Goal: Check status: Check status

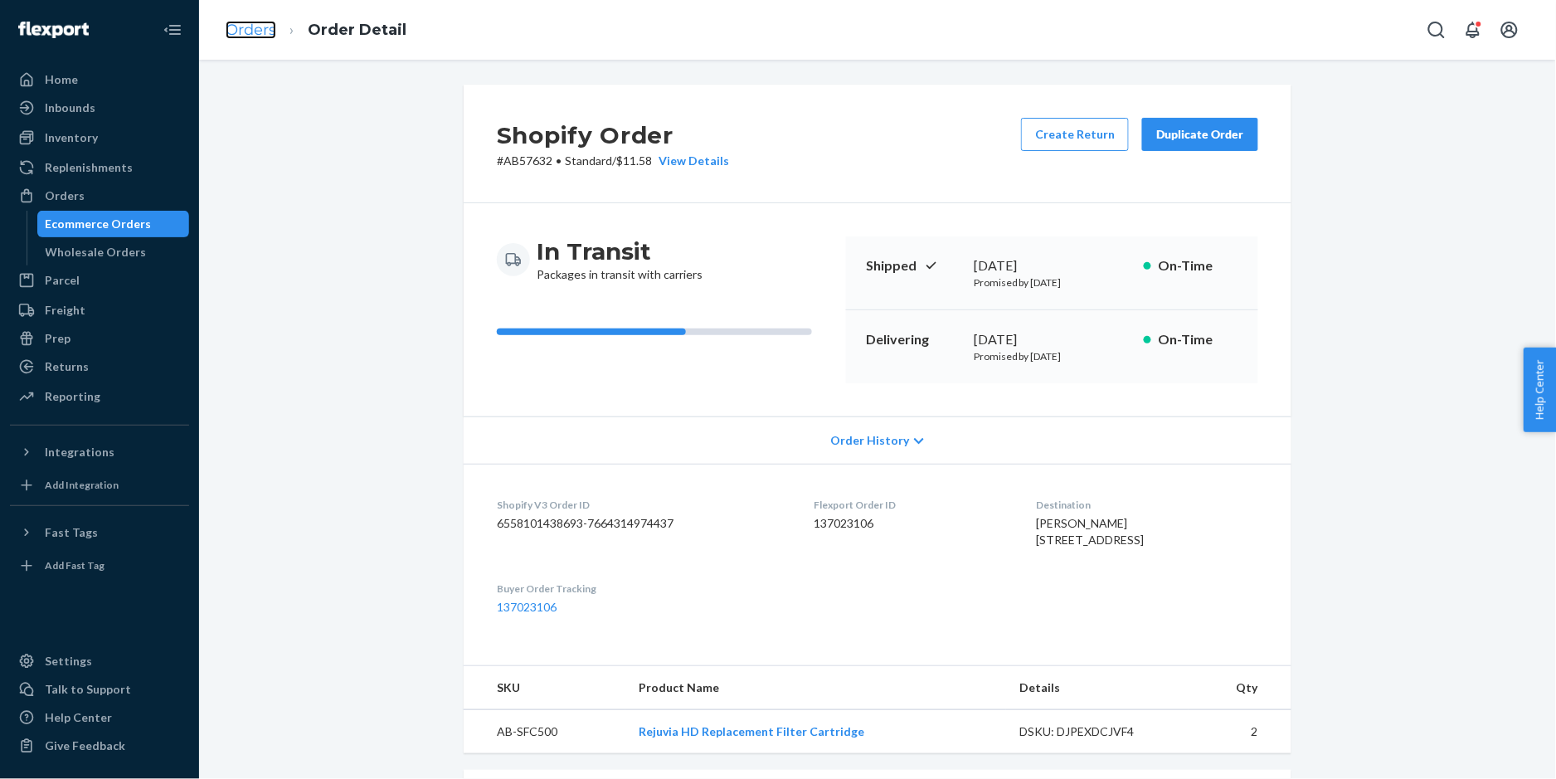
click at [260, 27] on link "Orders" at bounding box center [251, 30] width 51 height 18
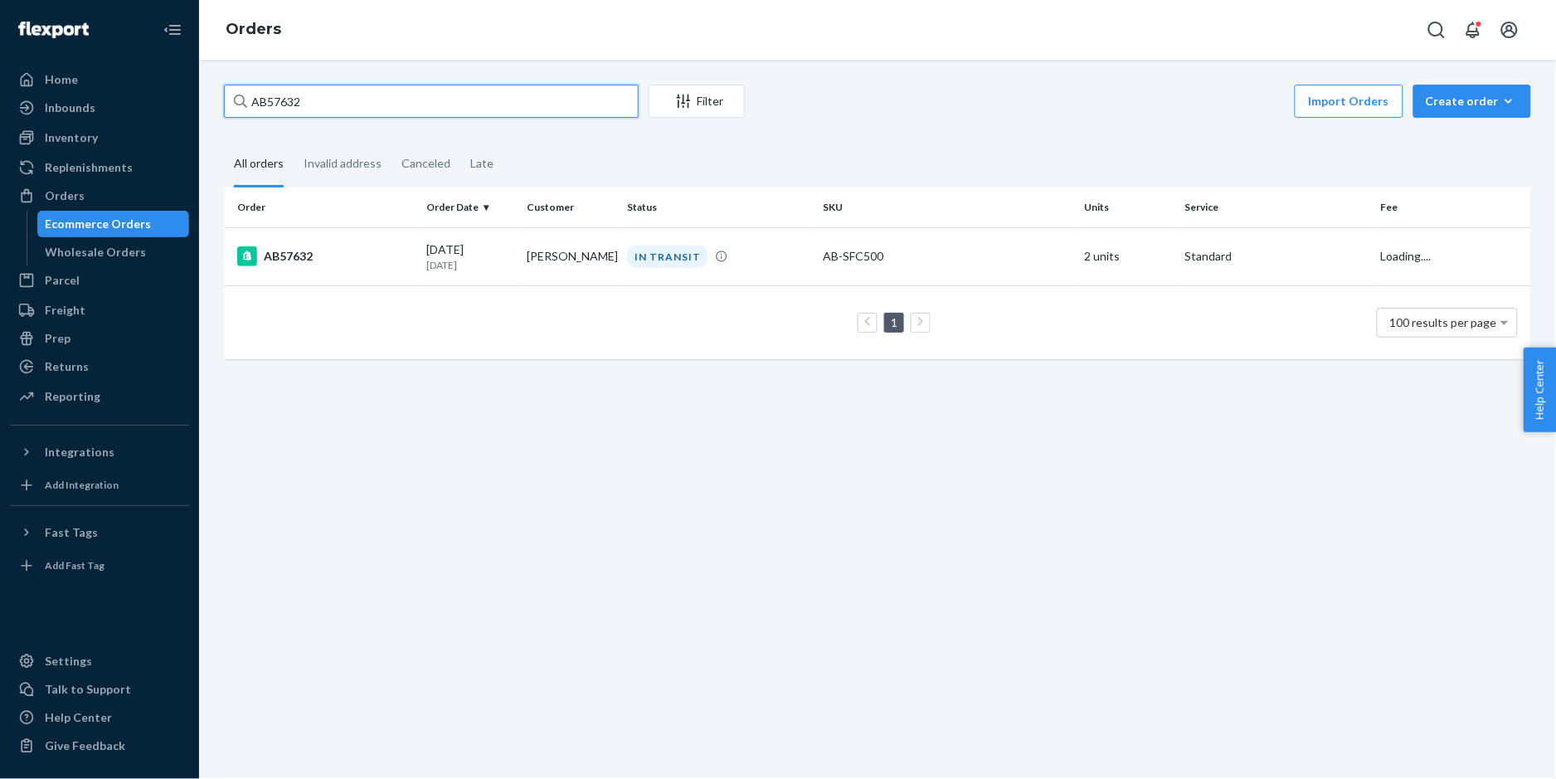
click at [372, 99] on input "AB57632" at bounding box center [431, 101] width 415 height 33
drag, startPoint x: 326, startPoint y: 103, endPoint x: 231, endPoint y: 102, distance: 94.6
click at [231, 102] on input "AB57632" at bounding box center [431, 101] width 415 height 33
paste input "[PHONE_NUMBER]"
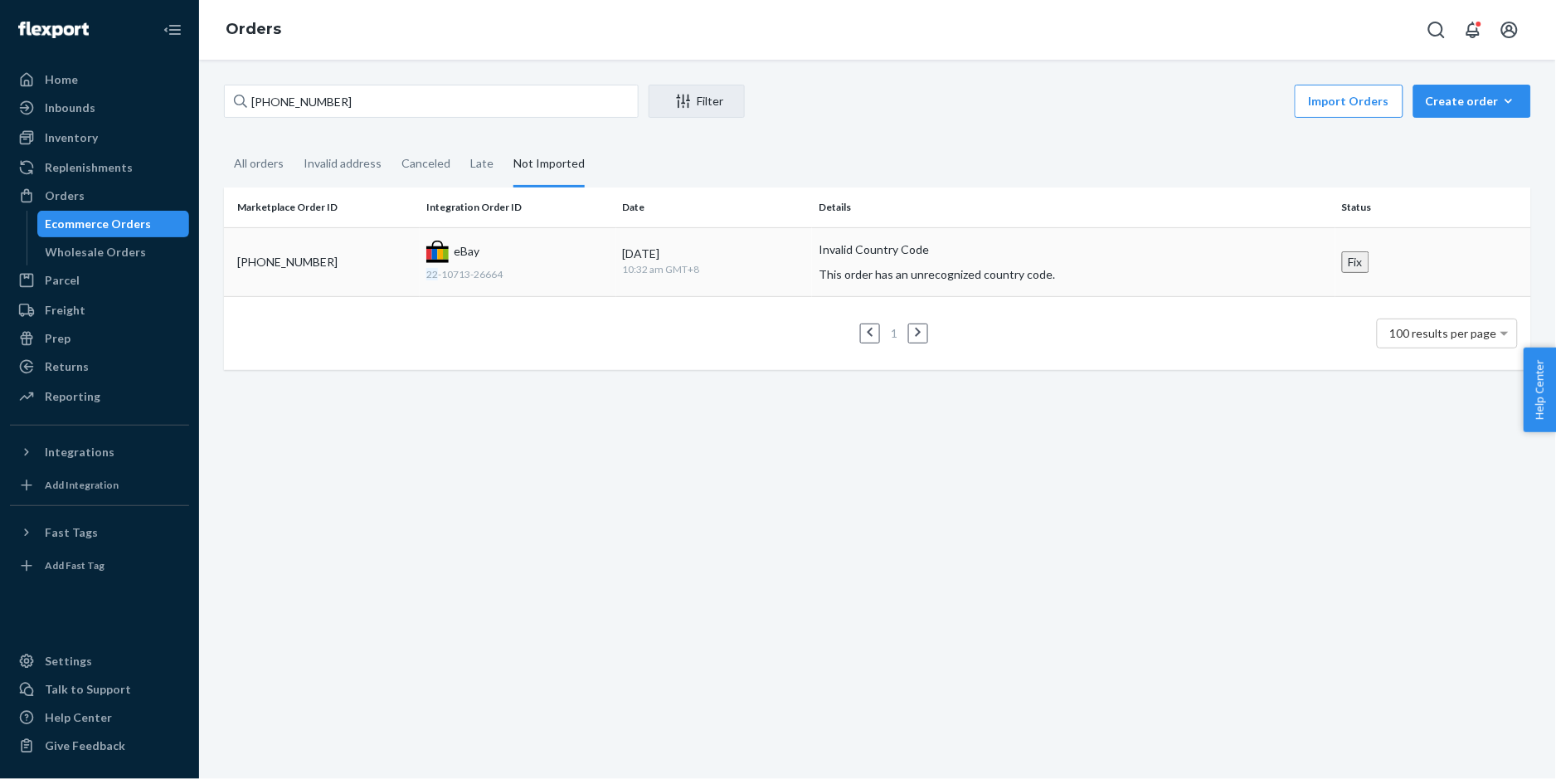
click at [293, 260] on div "[PHONE_NUMBER]" at bounding box center [325, 262] width 176 height 17
click at [304, 258] on div "[PHONE_NUMBER]" at bounding box center [325, 262] width 176 height 17
drag, startPoint x: 348, startPoint y: 105, endPoint x: 244, endPoint y: 95, distance: 104.1
click at [244, 95] on div "[PHONE_NUMBER]" at bounding box center [431, 101] width 415 height 33
paste input "AB57543"
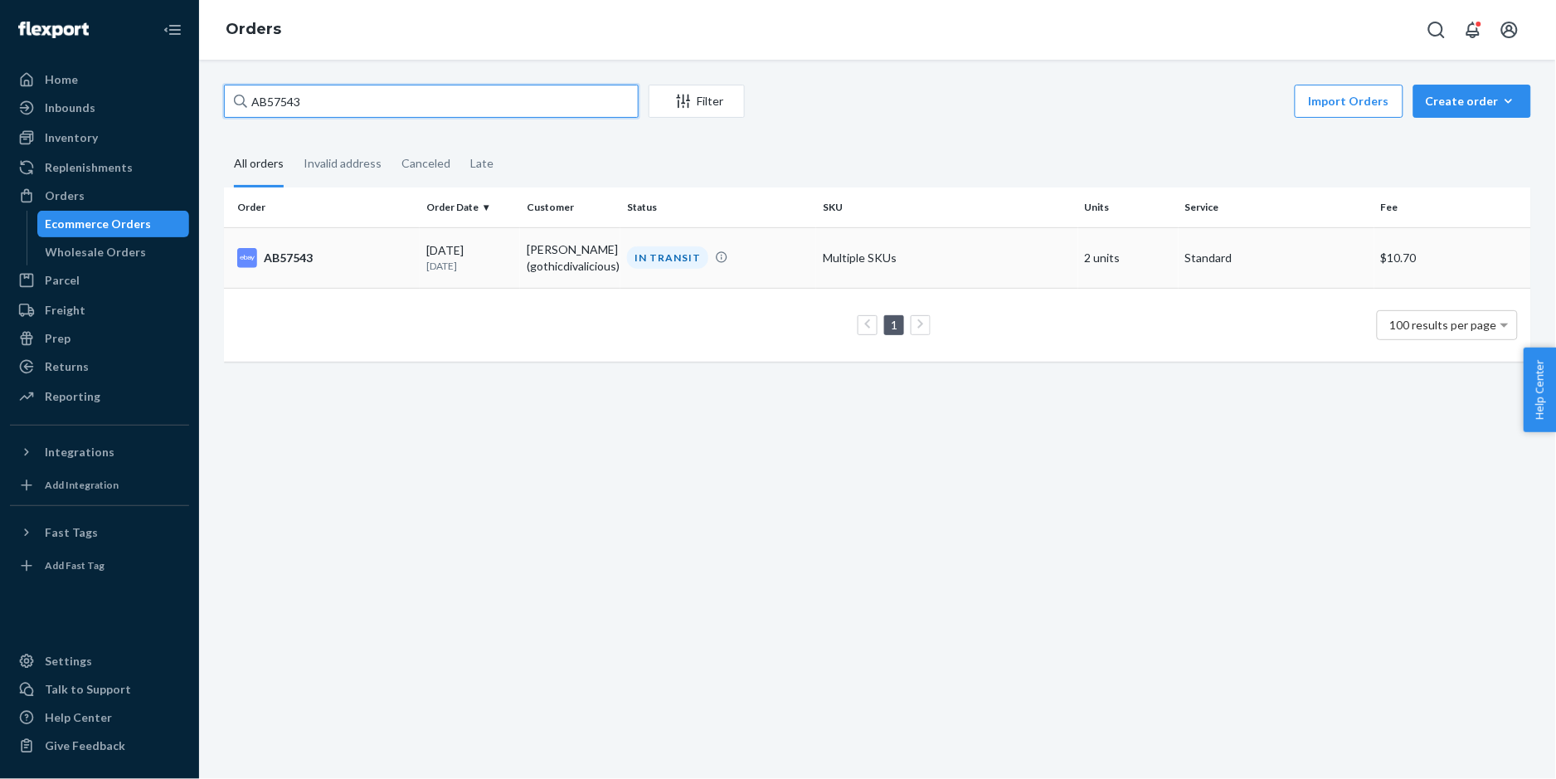
type input "AB57543"
click at [298, 265] on div "AB57543" at bounding box center [325, 258] width 176 height 20
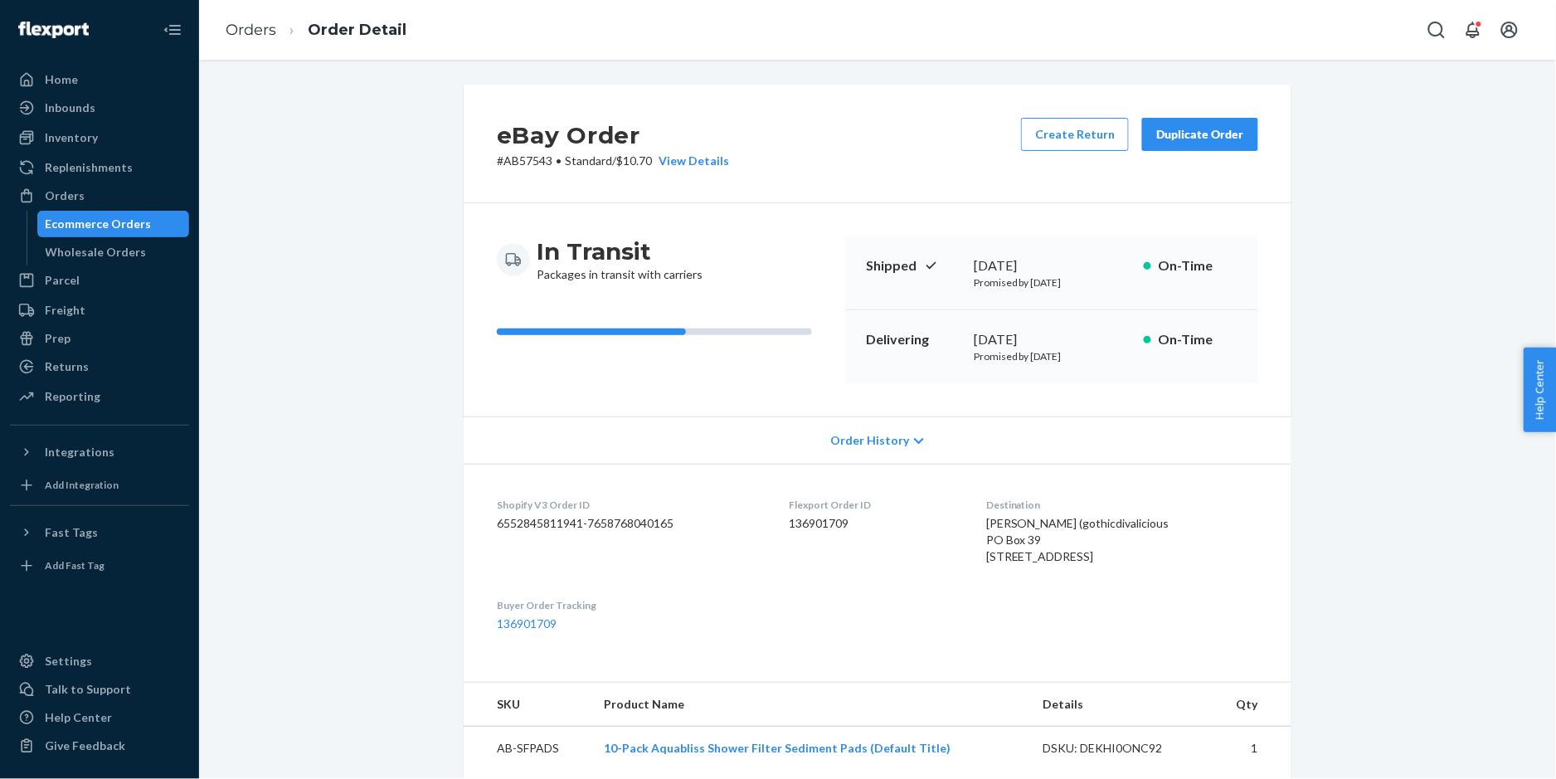
drag, startPoint x: 977, startPoint y: 542, endPoint x: 1099, endPoint y: 575, distance: 126.4
click at [1099, 565] on div "[PERSON_NAME] (gothicdivalicious PO Box 39 [STREET_ADDRESS]" at bounding box center [1122, 540] width 272 height 50
copy span "[STREET_ADDRESS]"
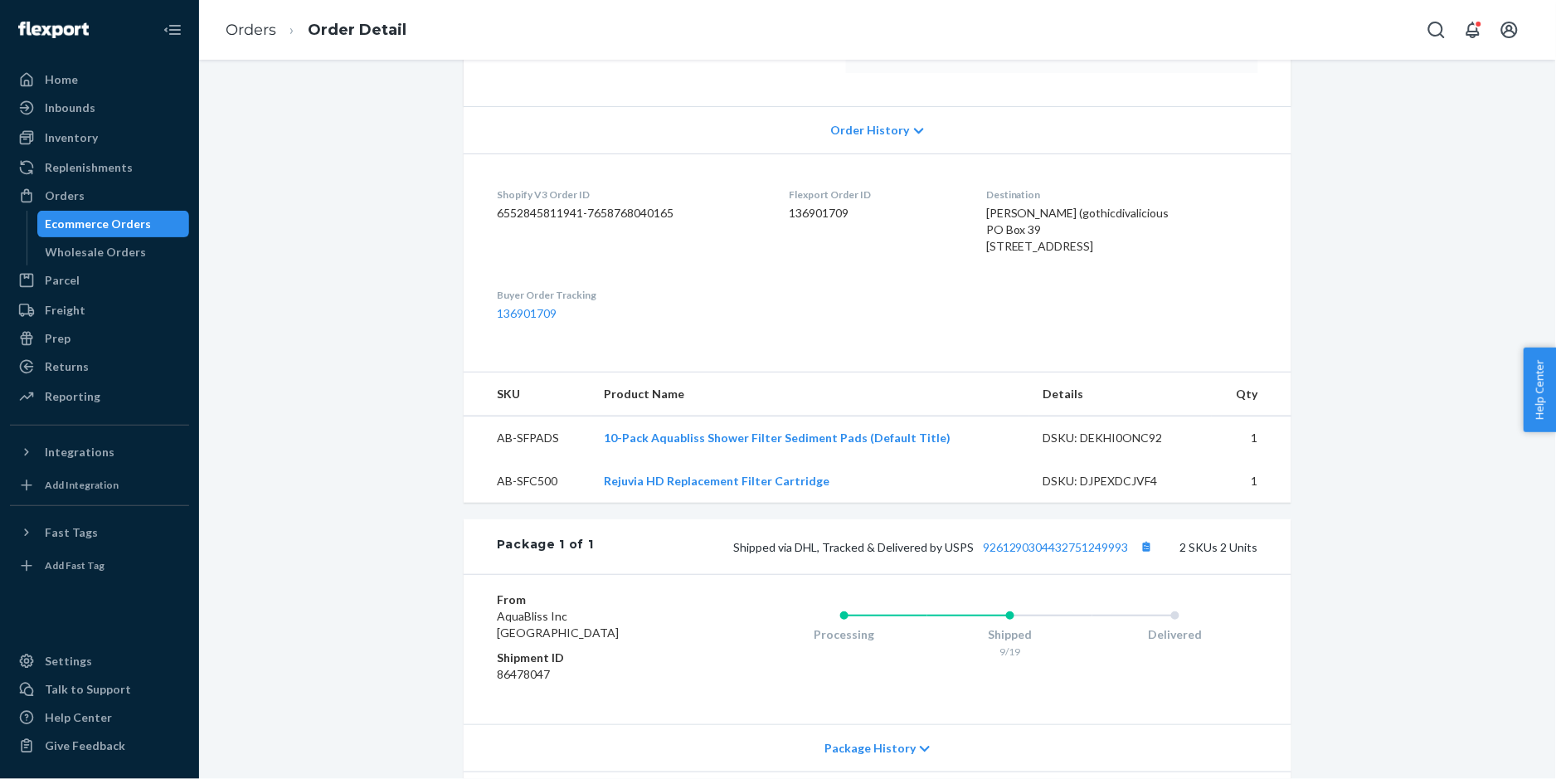
scroll to position [332, 0]
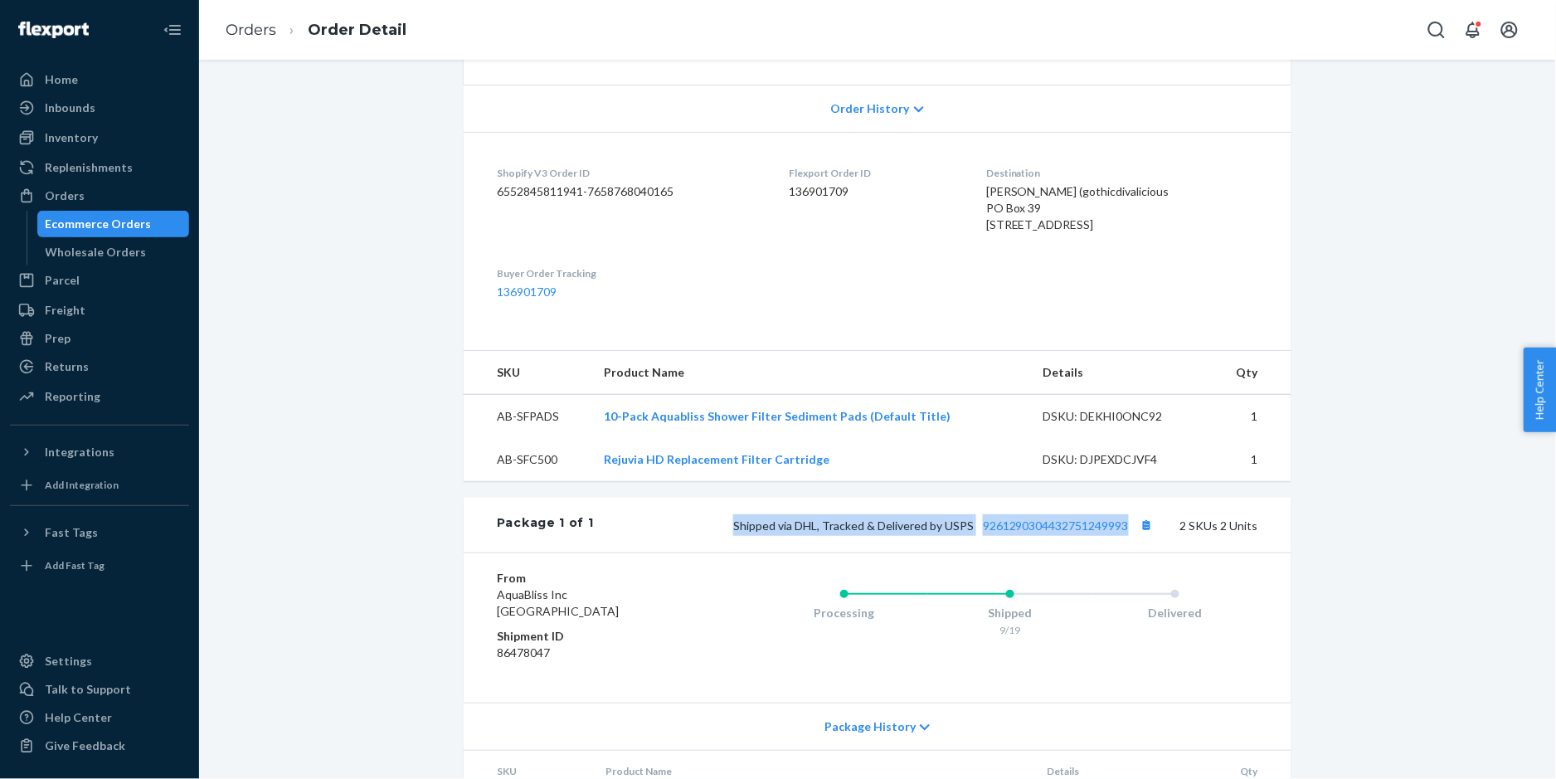
copy span "Shipped via DHL, Tracked & Delivered by USPS 9261290304432751249993"
drag, startPoint x: 730, startPoint y: 563, endPoint x: 1125, endPoint y: 562, distance: 394.9
click at [1125, 533] on span "Shipped via DHL, Tracked & Delivered by USPS 9261290304432751249993" at bounding box center [945, 525] width 424 height 14
